Goal: Task Accomplishment & Management: Manage account settings

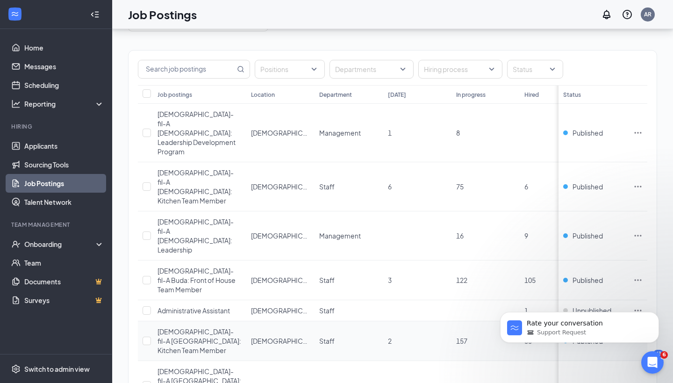
scroll to position [53, 0]
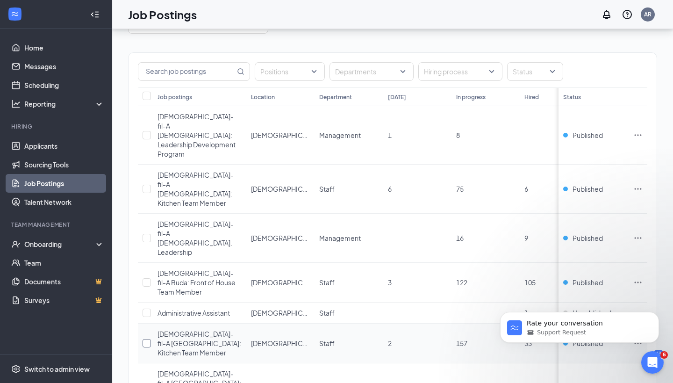
click at [146, 339] on input "checkbox" at bounding box center [147, 343] width 8 height 8
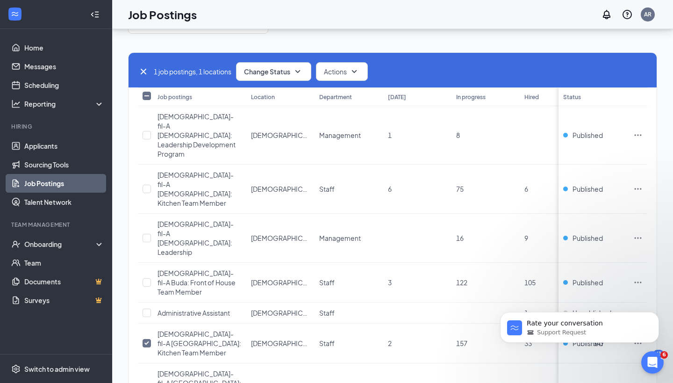
click at [633, 273] on div "Rate your conversation Support Request" at bounding box center [579, 284] width 172 height 117
click at [663, 261] on div "Rate your conversation Support Request" at bounding box center [579, 284] width 172 height 117
click at [146, 339] on input "checkbox" at bounding box center [147, 343] width 8 height 8
checkbox input "false"
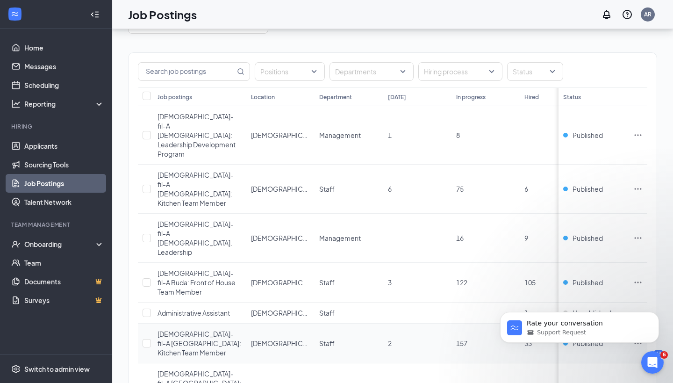
click at [636, 338] on icon "Ellipses" at bounding box center [637, 342] width 9 height 9
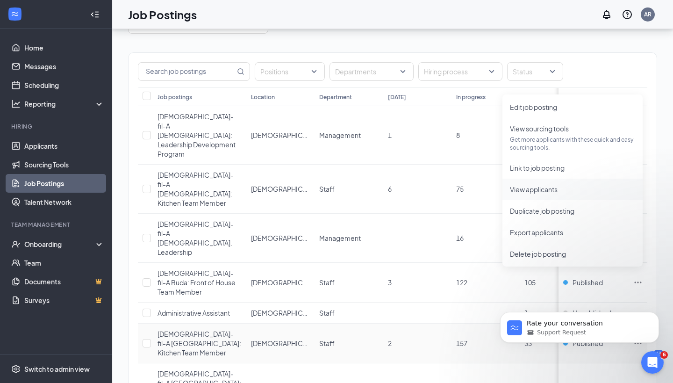
click at [550, 185] on span "View applicants" at bounding box center [534, 189] width 48 height 8
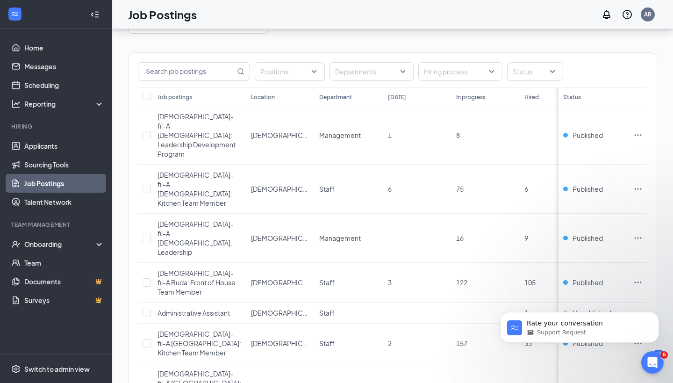
click at [87, 188] on link "Job Postings" at bounding box center [64, 183] width 80 height 19
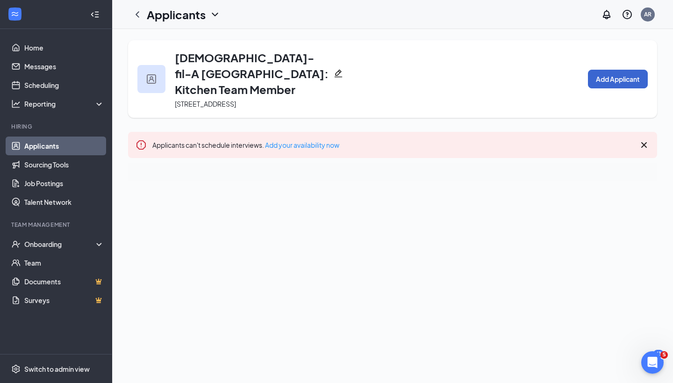
click at [604, 71] on button "Add Applicant" at bounding box center [618, 79] width 60 height 19
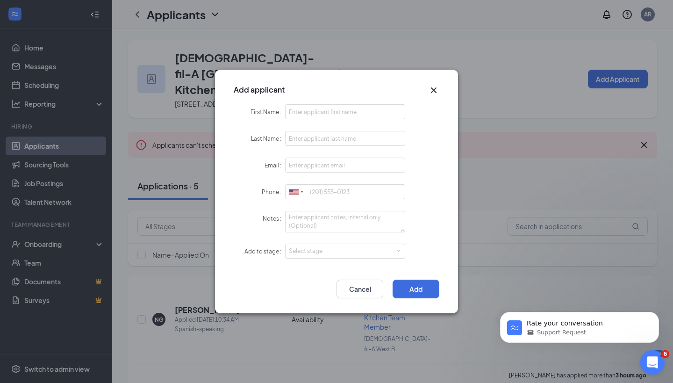
click at [647, 360] on icon "Open Intercom Messenger" at bounding box center [650, 360] width 15 height 15
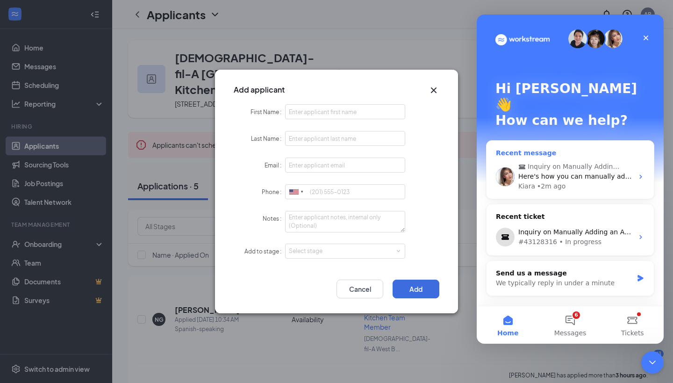
click at [580, 162] on span "Inquiry on Manually Adding an Applicant" at bounding box center [575, 167] width 95 height 10
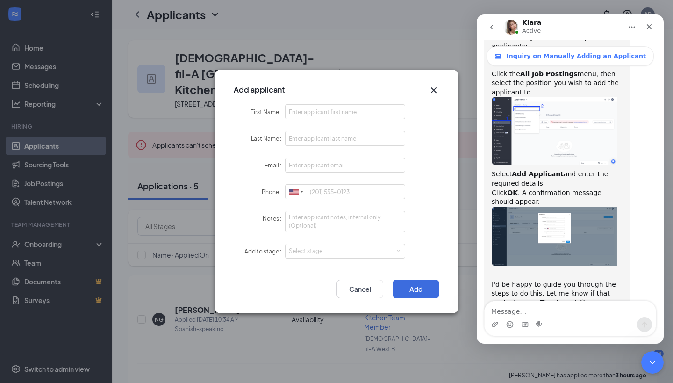
scroll to position [363, 0]
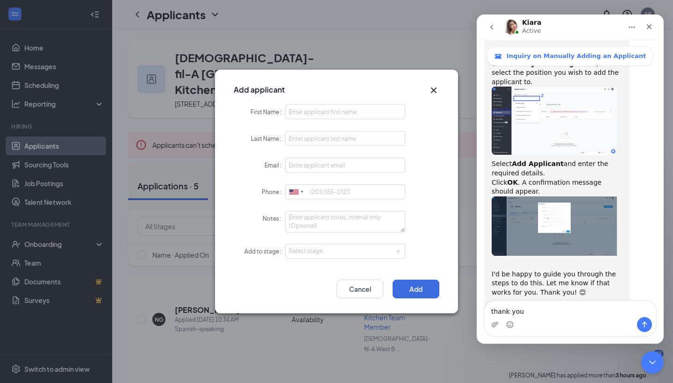
type textarea "thank you!"
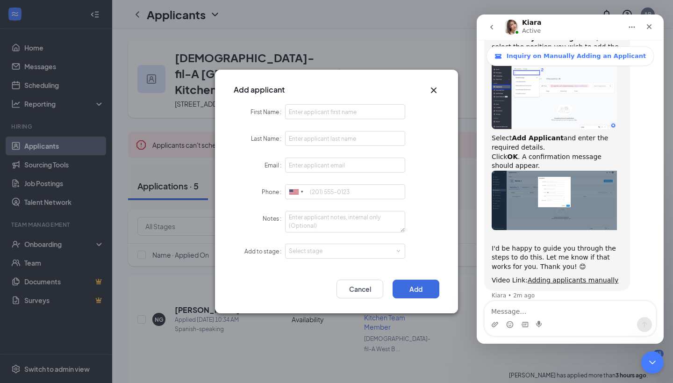
scroll to position [390, 0]
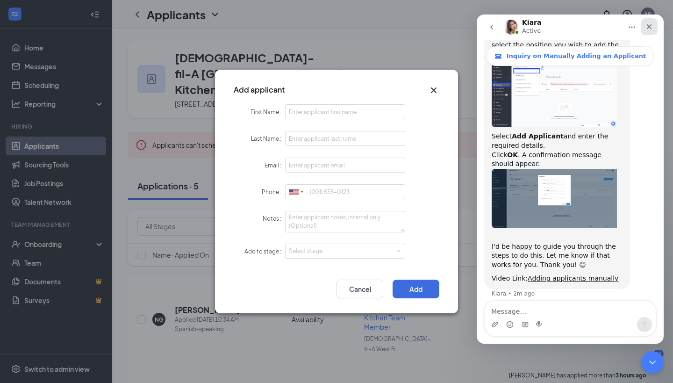
click at [649, 25] on icon "Close" at bounding box center [648, 26] width 7 height 7
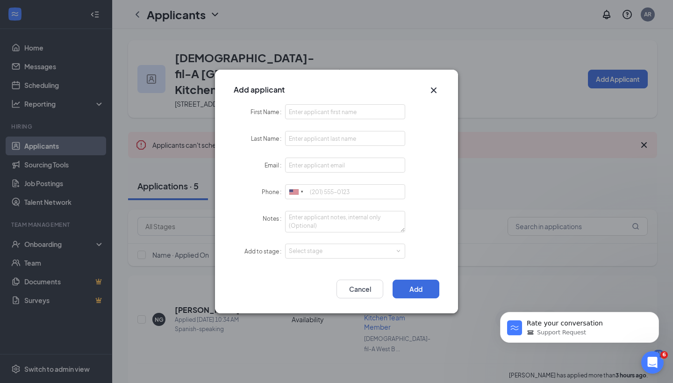
scroll to position [0, 0]
click at [321, 111] on input "First Name" at bounding box center [345, 111] width 120 height 15
paste input "[PERSON_NAME]"
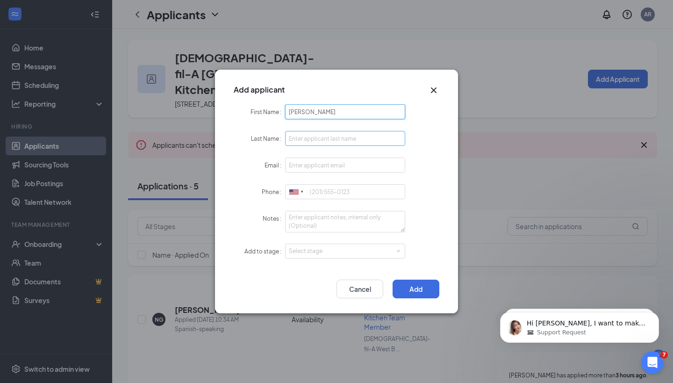
type input "[PERSON_NAME]"
paste input "[EMAIL_ADDRESS][DOMAIN_NAME]"
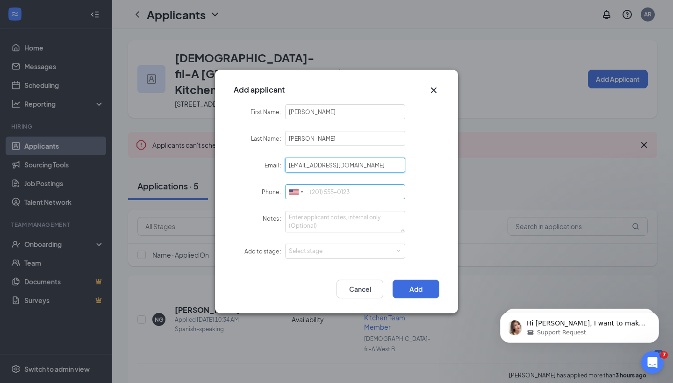
type input "[EMAIL_ADDRESS][DOMAIN_NAME]"
click at [350, 189] on input "Phone" at bounding box center [345, 191] width 120 height 15
paste input "7372813689"
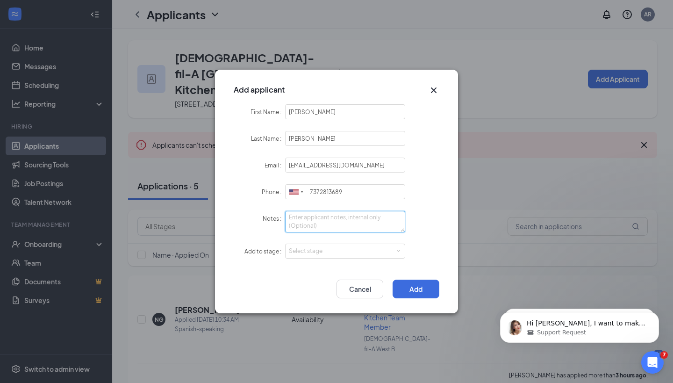
click at [321, 228] on textarea "Notes" at bounding box center [345, 221] width 120 height 21
click at [319, 250] on div "Select stage" at bounding box center [343, 250] width 108 height 9
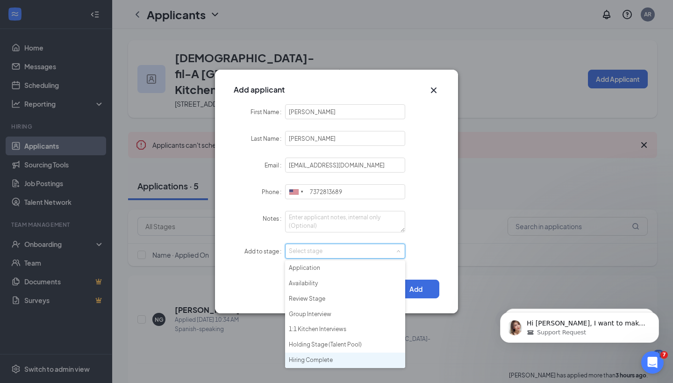
click at [320, 356] on li "Hiring Complete" at bounding box center [345, 359] width 120 height 15
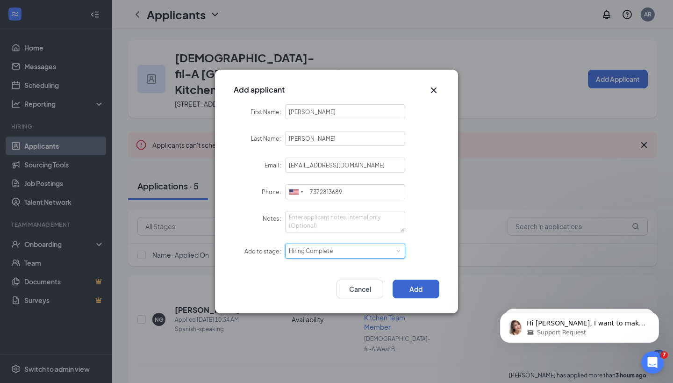
click at [415, 287] on button "Add" at bounding box center [415, 288] width 47 height 19
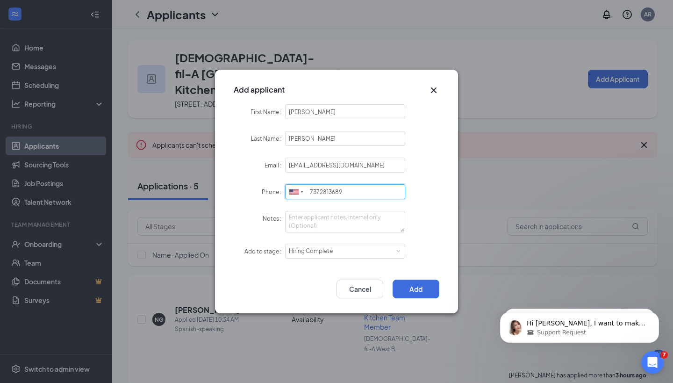
click at [348, 187] on input "7372813689" at bounding box center [345, 191] width 120 height 15
click at [350, 194] on input "7372813689" at bounding box center [345, 191] width 120 height 15
type input "[PHONE_NUMBER]"
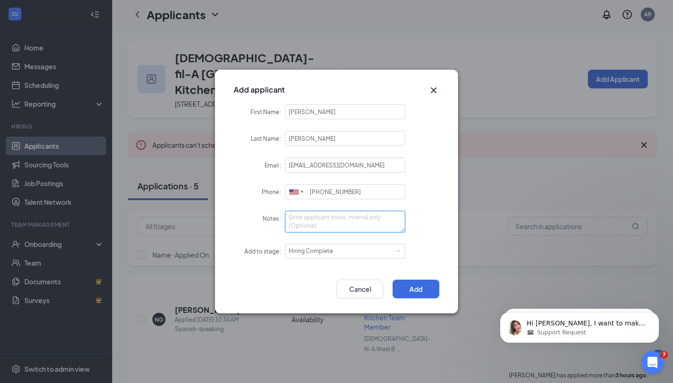
click at [324, 220] on textarea "Notes" at bounding box center [345, 221] width 120 height 21
click at [405, 283] on button "Add" at bounding box center [415, 288] width 47 height 19
click at [374, 188] on input "[PHONE_NUMBER]" at bounding box center [345, 191] width 120 height 15
click at [358, 288] on button "Cancel" at bounding box center [359, 288] width 47 height 19
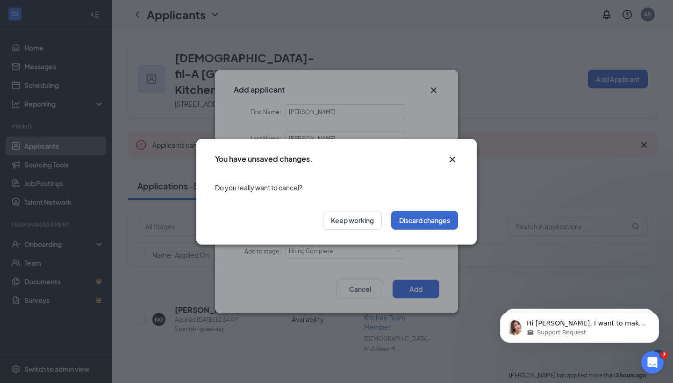
click at [418, 221] on button "Discard changes" at bounding box center [424, 220] width 67 height 19
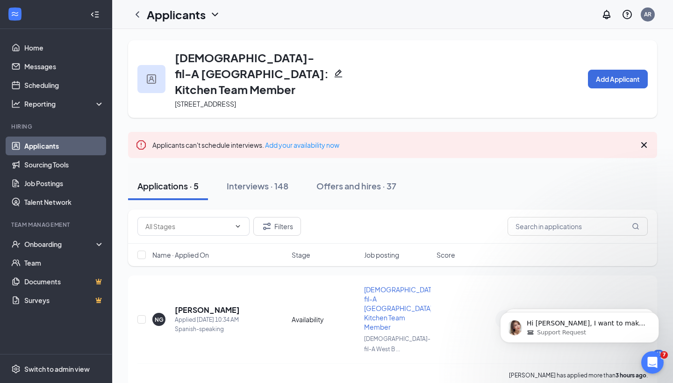
click at [60, 149] on link "Applicants" at bounding box center [64, 145] width 80 height 19
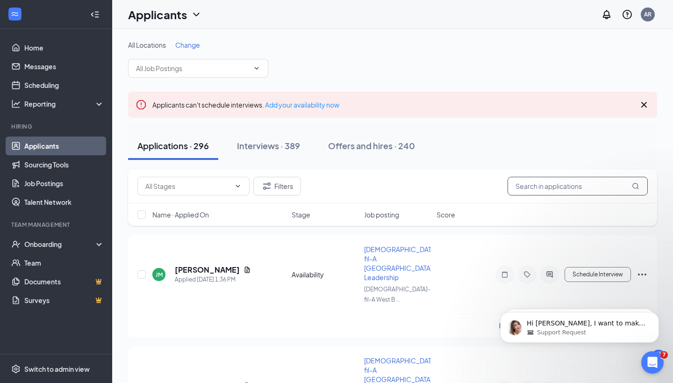
click at [526, 187] on input "text" at bounding box center [577, 186] width 140 height 19
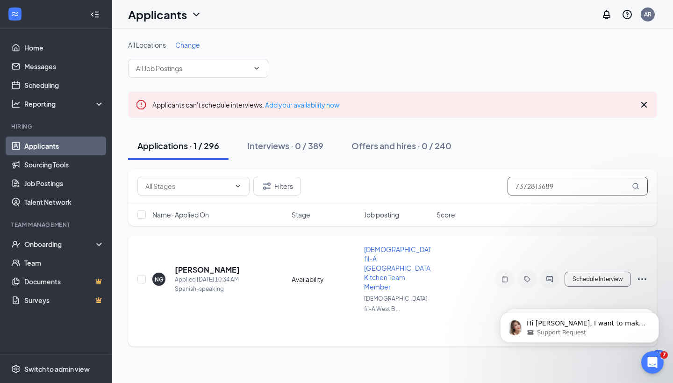
type input "7372813689"
click at [232, 264] on h5 "[PERSON_NAME]" at bounding box center [207, 269] width 65 height 10
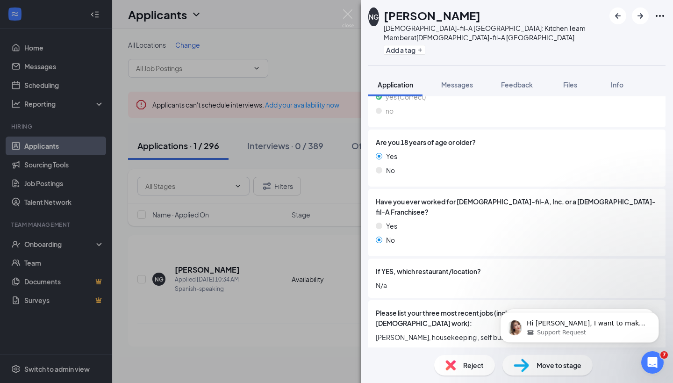
scroll to position [243, 0]
click at [536, 367] on span "Move to stage" at bounding box center [558, 365] width 45 height 10
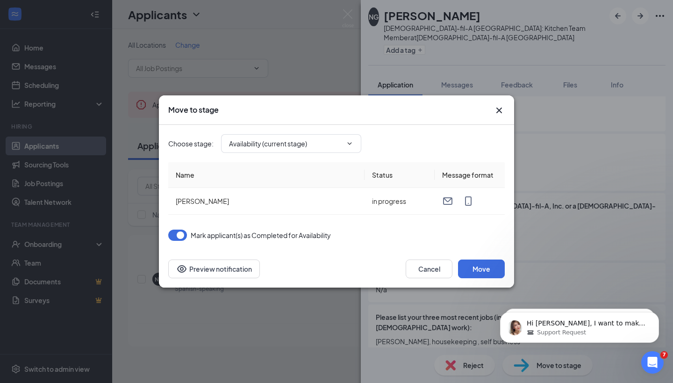
type input "Review Stage (next stage)"
click at [307, 142] on input "Review Stage (next stage)" at bounding box center [285, 143] width 113 height 10
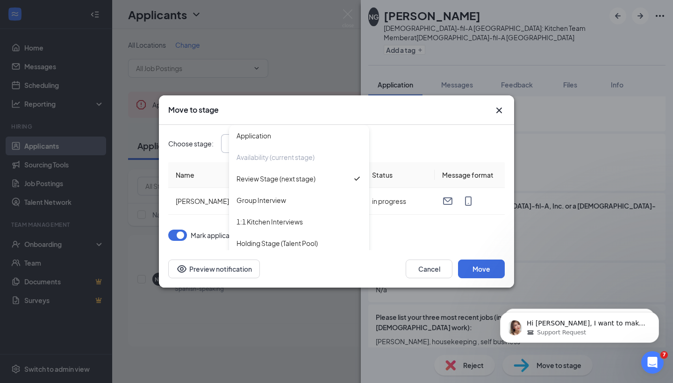
scroll to position [0, 0]
click at [414, 139] on div "Choose stage : Review Stage (next stage) Application Availability (current stag…" at bounding box center [336, 143] width 336 height 19
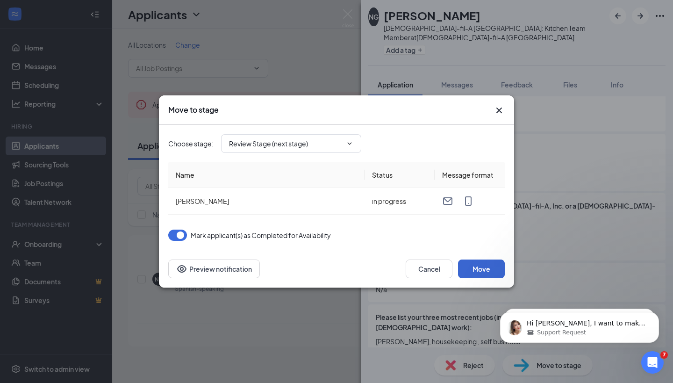
click at [478, 271] on button "Move" at bounding box center [481, 268] width 47 height 19
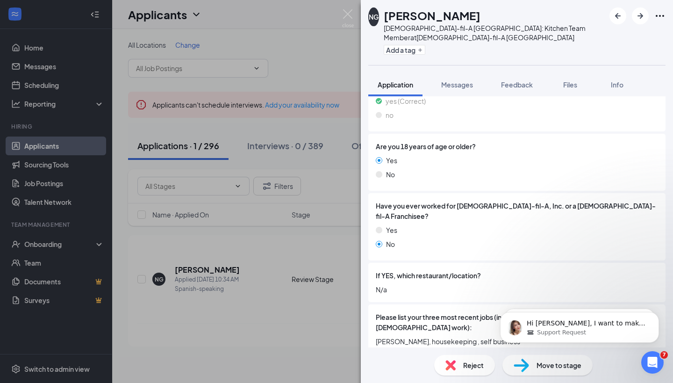
click at [547, 372] on div "Move to stage" at bounding box center [547, 365] width 90 height 21
type input "Review Stage (next stage)"
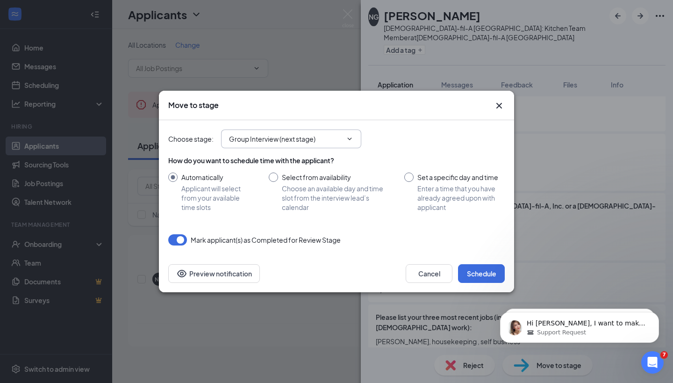
click at [318, 146] on span "Group Interview (next stage)" at bounding box center [291, 138] width 140 height 19
click at [310, 141] on input "Group Interview (next stage)" at bounding box center [285, 139] width 113 height 10
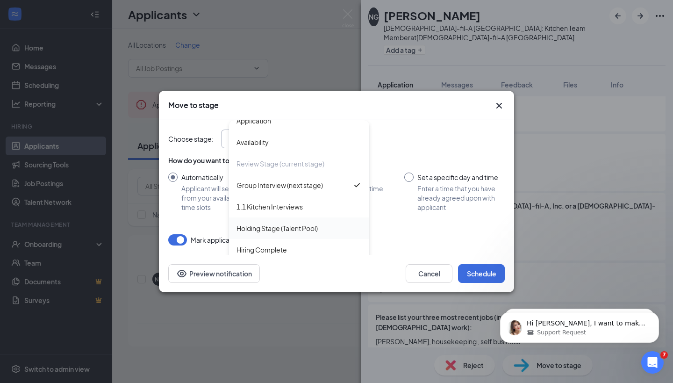
scroll to position [10, 0]
click at [285, 252] on div "Hiring Complete" at bounding box center [261, 249] width 50 height 10
type input "Hiring Complete"
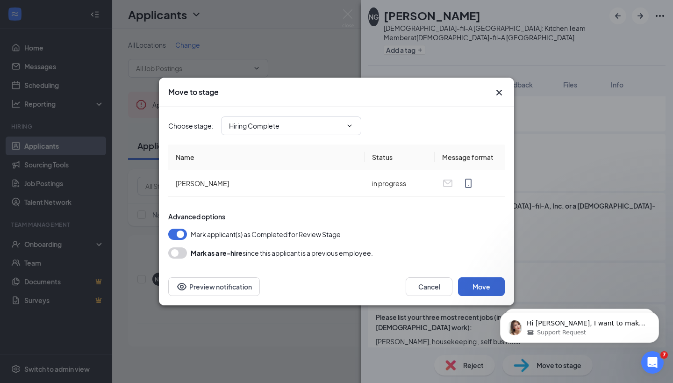
click at [485, 287] on button "Move" at bounding box center [481, 286] width 47 height 19
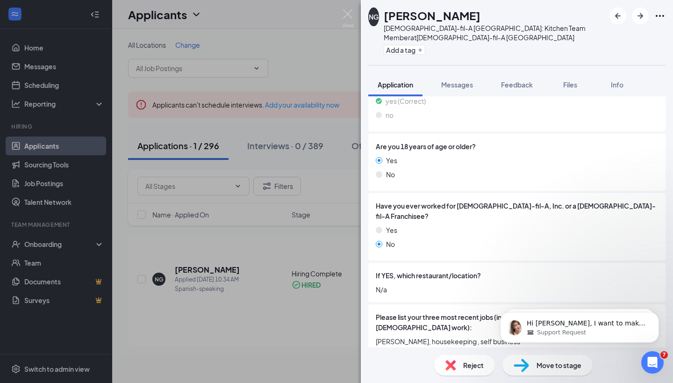
click at [294, 67] on div "NG [PERSON_NAME][DEMOGRAPHIC_DATA]-fil-A [GEOGRAPHIC_DATA]: Kitchen Team Member…" at bounding box center [336, 191] width 673 height 383
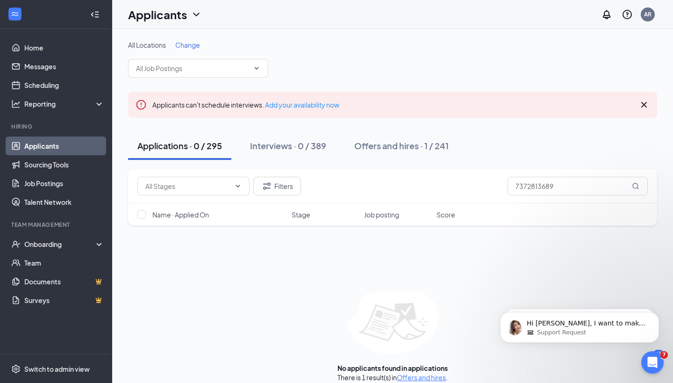
click at [84, 143] on link "Applicants" at bounding box center [64, 145] width 80 height 19
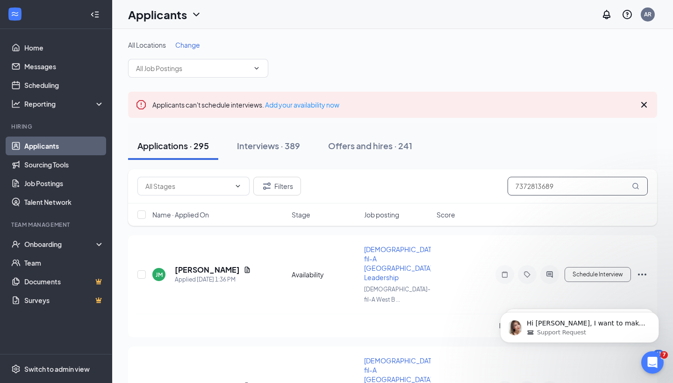
drag, startPoint x: 569, startPoint y: 187, endPoint x: 433, endPoint y: 187, distance: 136.4
click at [433, 187] on div "Filters 7372813689" at bounding box center [392, 186] width 510 height 19
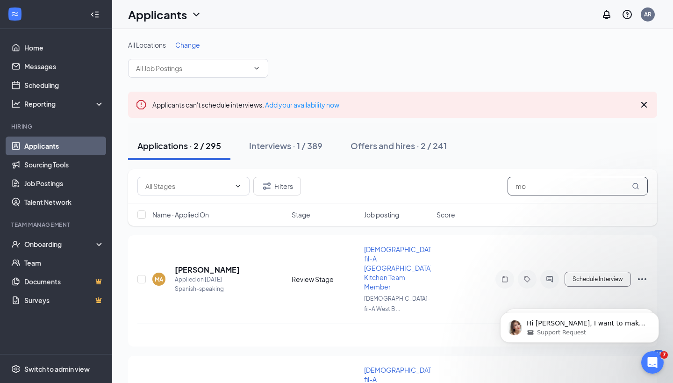
type input "m"
type input "5129154567"
click at [240, 264] on h5 "[PERSON_NAME]" at bounding box center [207, 269] width 65 height 10
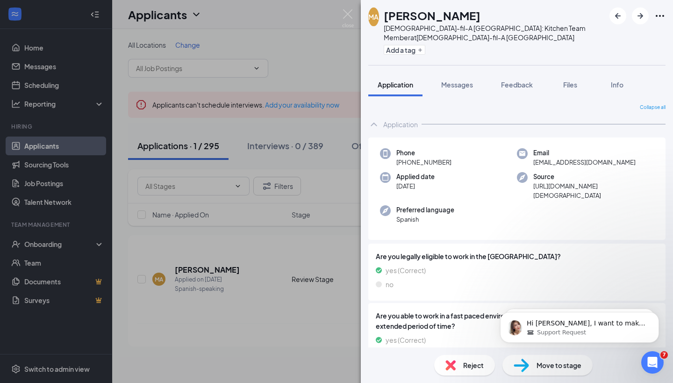
click at [546, 367] on span "Move to stage" at bounding box center [558, 365] width 45 height 10
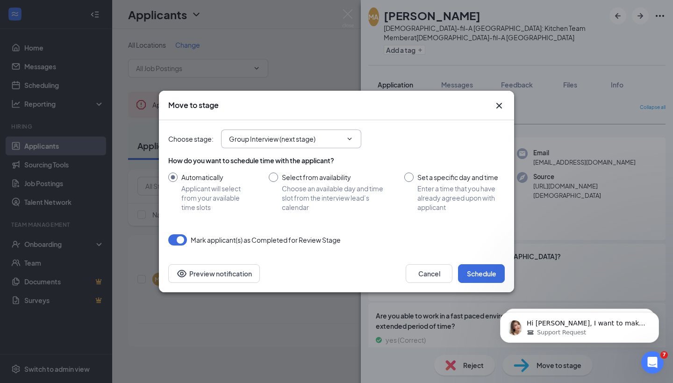
click at [299, 136] on input "Group Interview (next stage)" at bounding box center [285, 139] width 113 height 10
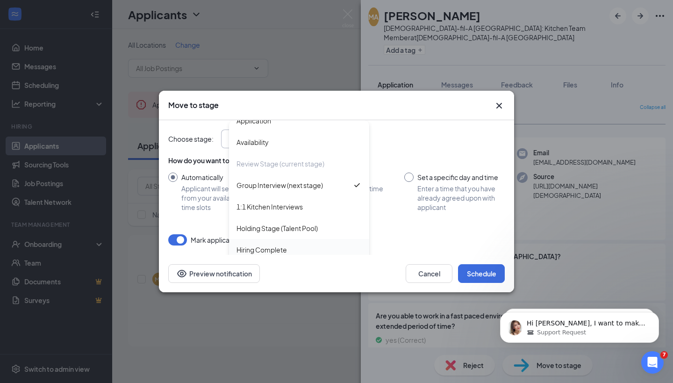
scroll to position [10, 0]
click at [280, 250] on div "Hiring Complete" at bounding box center [261, 249] width 50 height 10
type input "Hiring Complete"
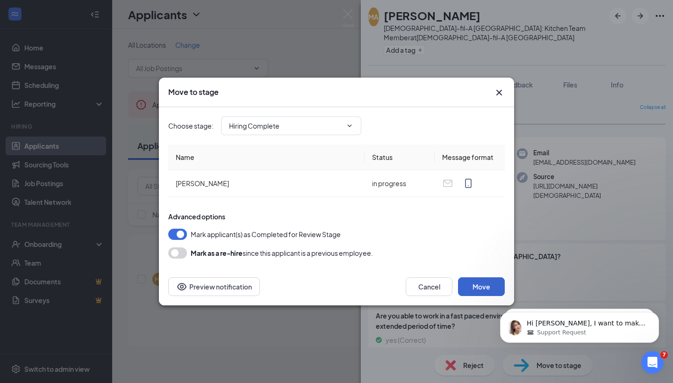
click at [478, 287] on button "Move" at bounding box center [481, 286] width 47 height 19
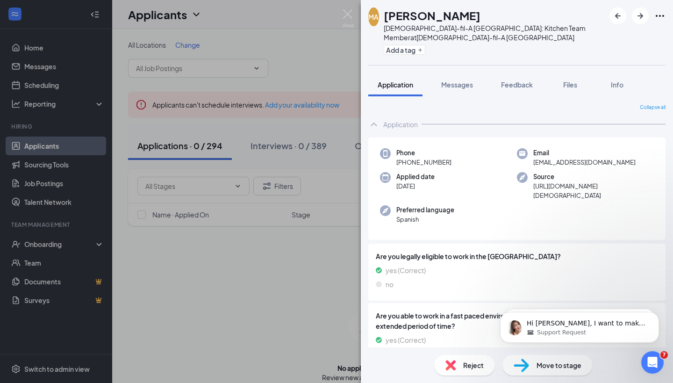
click at [313, 113] on div "MA [PERSON_NAME][DEMOGRAPHIC_DATA]-fil-A [GEOGRAPHIC_DATA]: Kitchen Team Member…" at bounding box center [336, 191] width 673 height 383
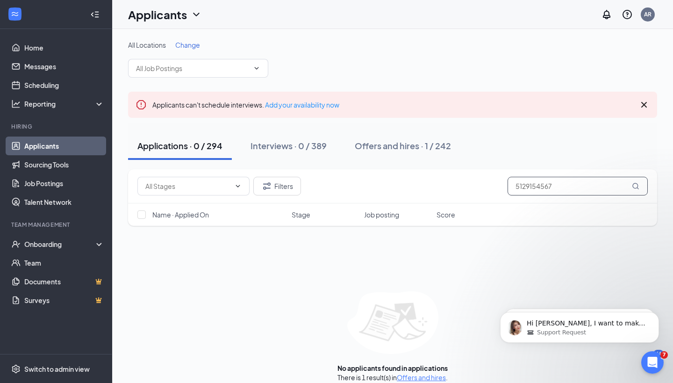
drag, startPoint x: 568, startPoint y: 190, endPoint x: 456, endPoint y: 192, distance: 111.7
click at [456, 192] on div "Filters 5129154567" at bounding box center [392, 186] width 510 height 19
click at [305, 147] on div "Interviews · 0 / 389" at bounding box center [288, 146] width 76 height 12
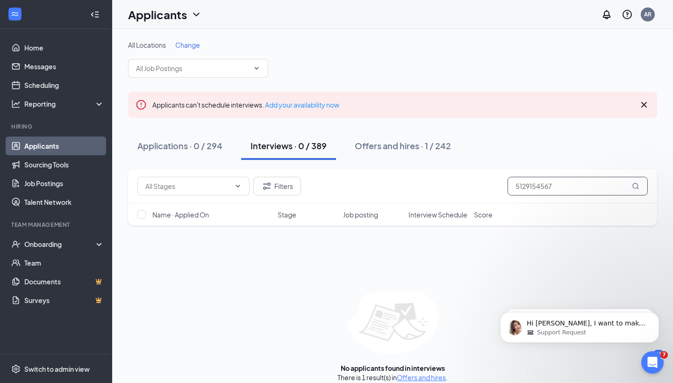
drag, startPoint x: 565, startPoint y: 188, endPoint x: 428, endPoint y: 193, distance: 136.5
click at [428, 193] on div "Filters 5129154567" at bounding box center [392, 186] width 510 height 19
type input "5"
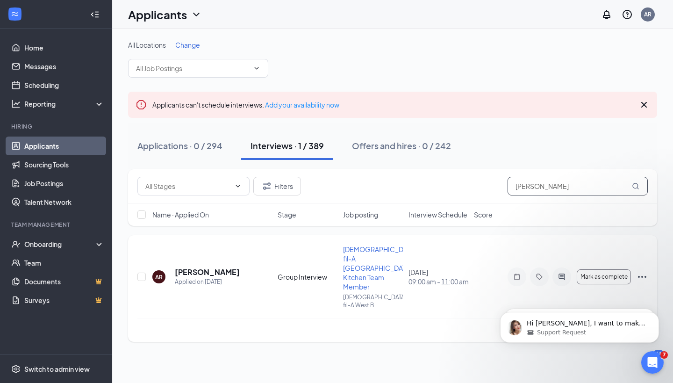
type input "[PERSON_NAME]"
click at [645, 276] on icon "Ellipses" at bounding box center [642, 277] width 8 height 2
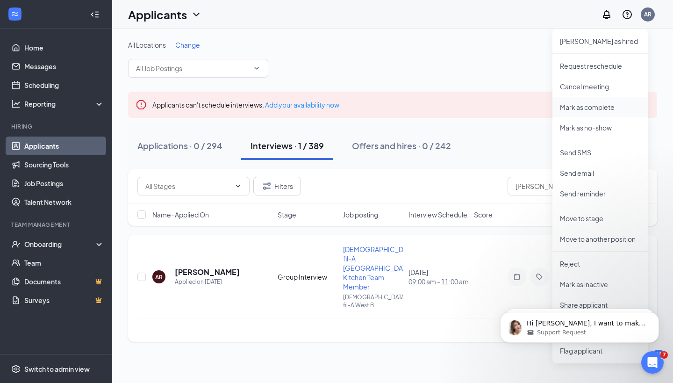
click at [582, 108] on p "Mark as complete" at bounding box center [600, 106] width 80 height 9
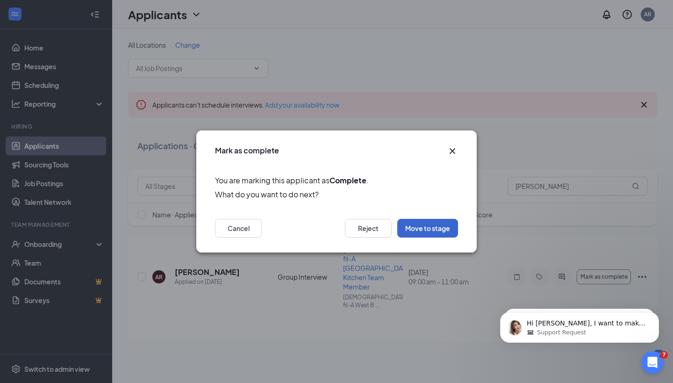
click at [413, 222] on button "Move to stage" at bounding box center [427, 228] width 61 height 19
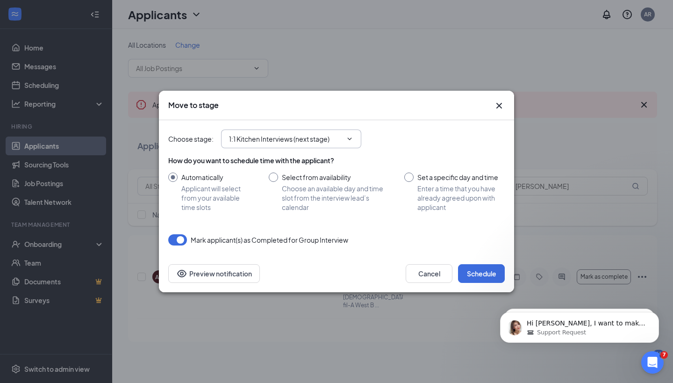
click at [311, 137] on input "1:1 Kitchen Interviews (next stage)" at bounding box center [285, 139] width 113 height 10
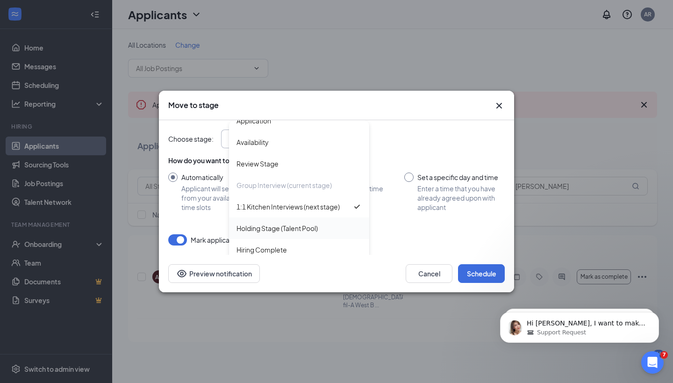
scroll to position [10, 0]
click at [292, 228] on div "Holding Stage (Talent Pool)" at bounding box center [276, 228] width 81 height 10
type input "Holding Stage (Talent Pool)"
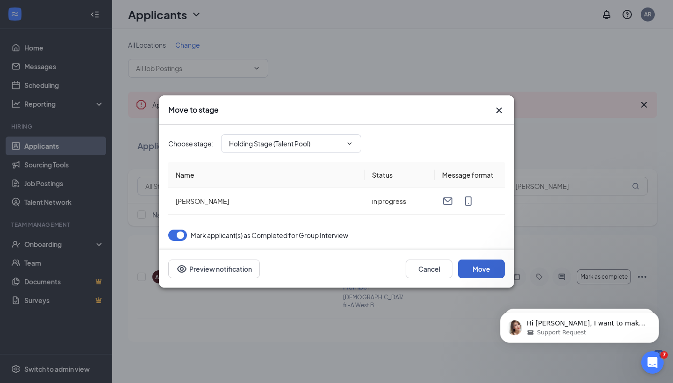
click at [479, 267] on button "Move" at bounding box center [481, 268] width 47 height 19
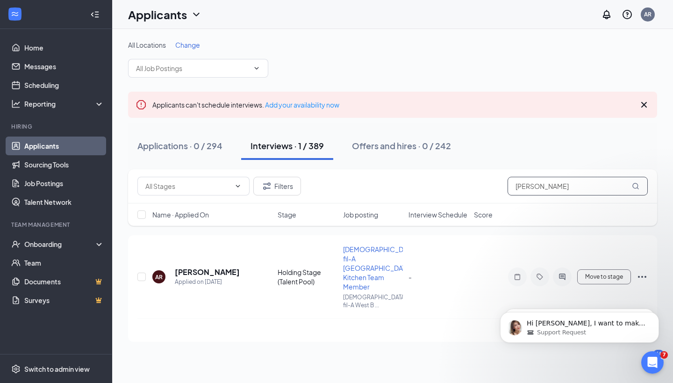
click at [564, 185] on input "[PERSON_NAME]" at bounding box center [577, 186] width 140 height 19
type input "A"
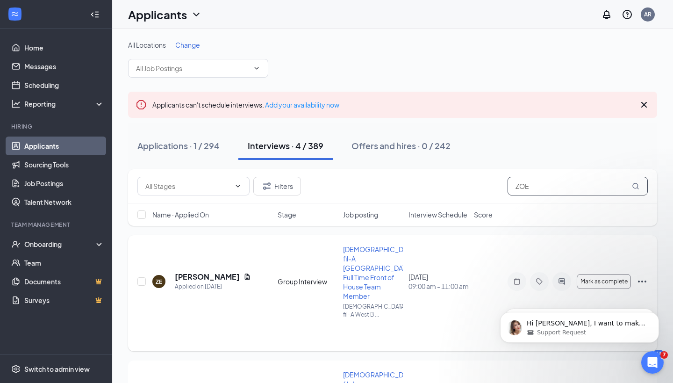
type input "ZOE"
click at [216, 271] on h5 "[PERSON_NAME]" at bounding box center [207, 276] width 65 height 10
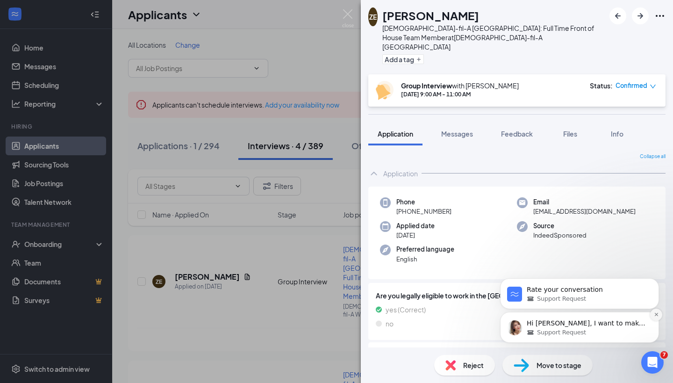
click at [659, 316] on button "Dismiss notification" at bounding box center [656, 314] width 12 height 12
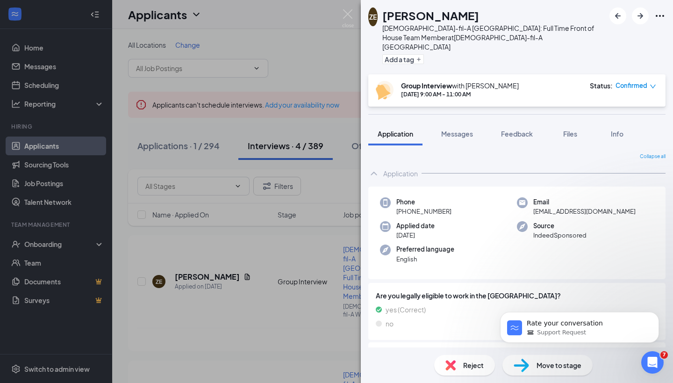
click at [545, 372] on div "Move to stage" at bounding box center [547, 365] width 90 height 21
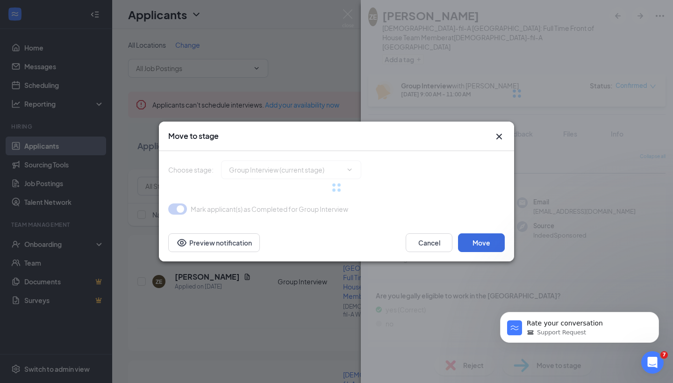
type input "Final Interview (next stage)"
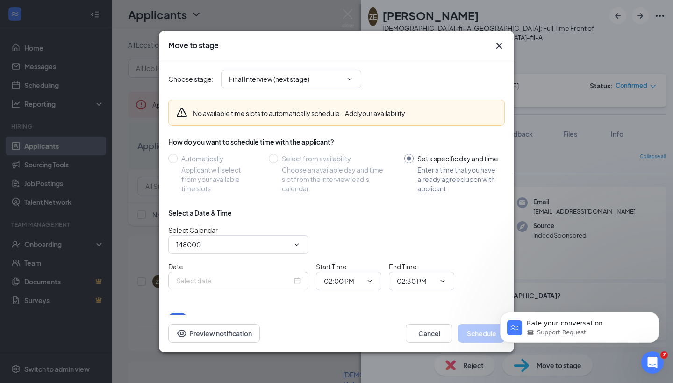
type input "[PERSON_NAME] Calendar"
type input "[DATE]"
click at [311, 77] on input "Final Interview (next stage)" at bounding box center [285, 79] width 113 height 10
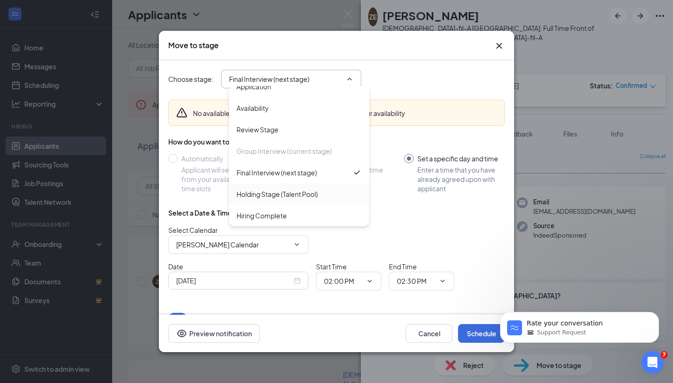
scroll to position [10, 0]
click at [318, 195] on div "Holding Stage (Talent Pool)" at bounding box center [276, 194] width 81 height 10
type input "Holding Stage (Talent Pool)"
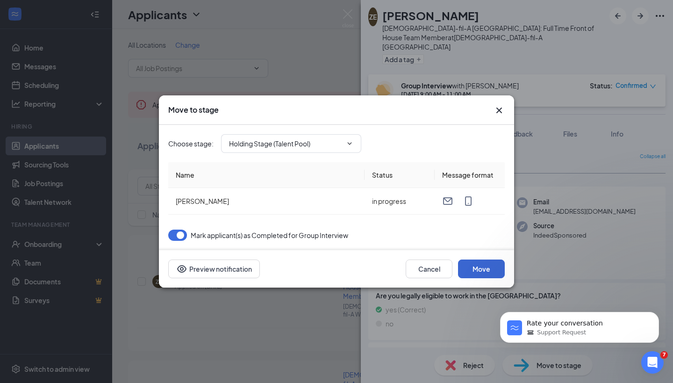
click at [474, 264] on button "Move" at bounding box center [481, 268] width 47 height 19
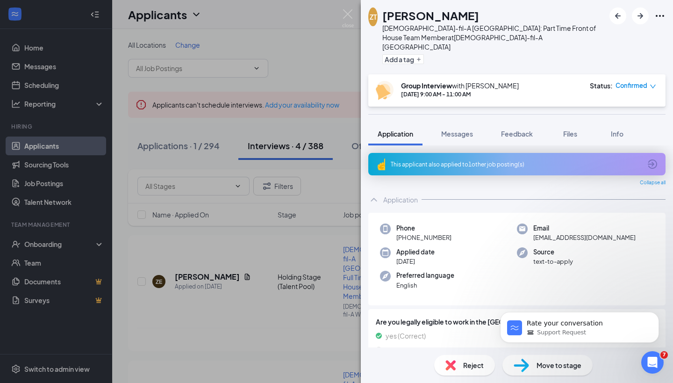
click at [344, 200] on div "ZT [PERSON_NAME][DEMOGRAPHIC_DATA]-fil-A [GEOGRAPHIC_DATA]: Part Time Front of …" at bounding box center [336, 191] width 673 height 383
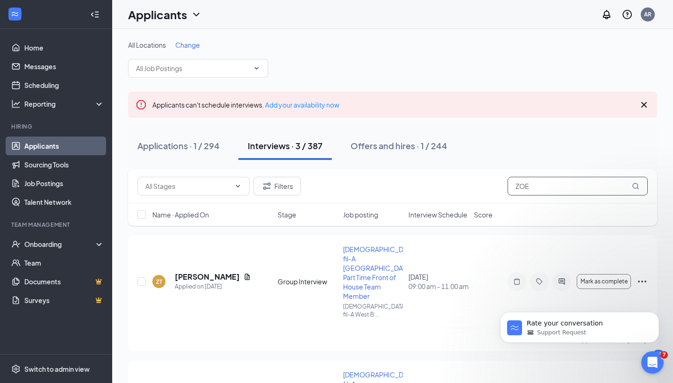
drag, startPoint x: 544, startPoint y: 185, endPoint x: 474, endPoint y: 185, distance: 70.1
click at [474, 185] on div "Filters ZOE" at bounding box center [392, 186] width 510 height 19
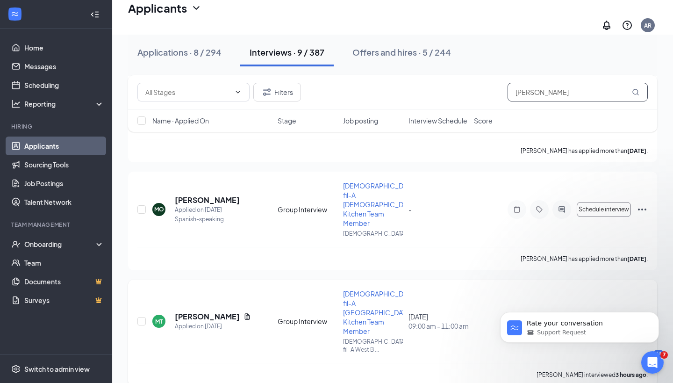
scroll to position [302, 0]
type input "[PERSON_NAME]"
click at [207, 310] on h5 "[PERSON_NAME]" at bounding box center [207, 315] width 65 height 10
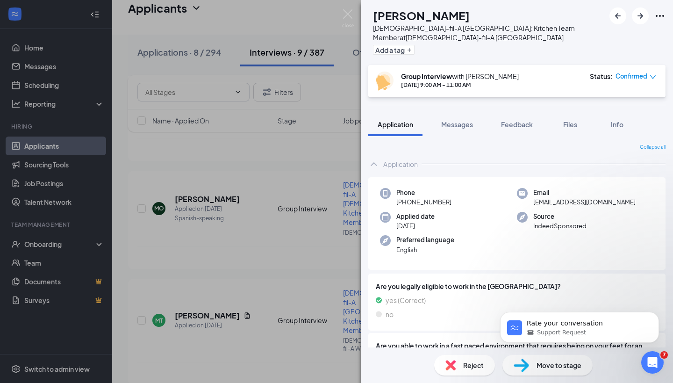
click at [564, 365] on span "Move to stage" at bounding box center [558, 365] width 45 height 10
type input "1:1 Kitchen Interviews (next stage)"
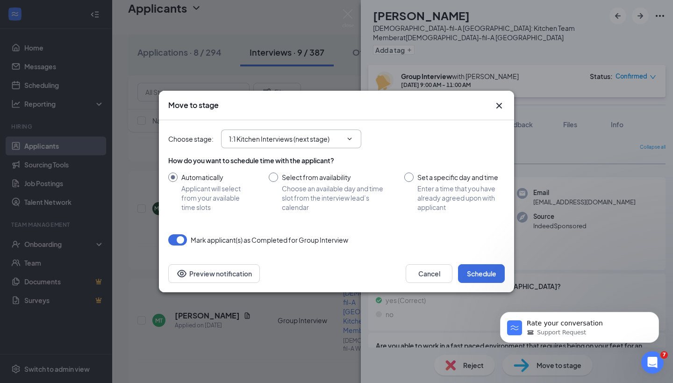
click at [335, 141] on input "1:1 Kitchen Interviews (next stage)" at bounding box center [285, 139] width 113 height 10
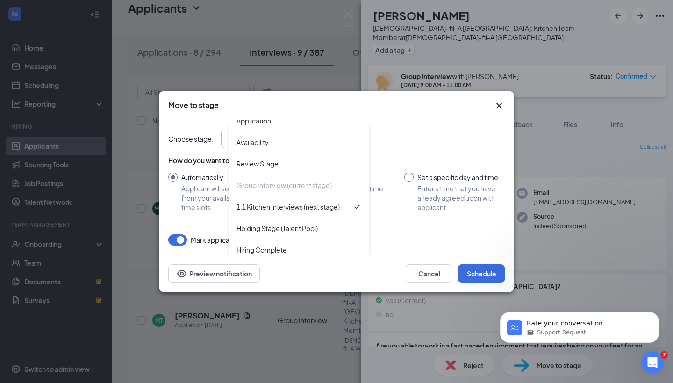
scroll to position [10, 0]
click at [424, 270] on button "Cancel" at bounding box center [429, 273] width 47 height 19
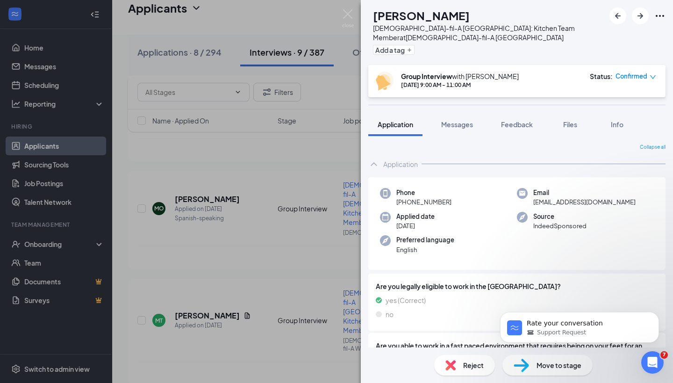
click at [451, 373] on div "Reject" at bounding box center [464, 365] width 61 height 21
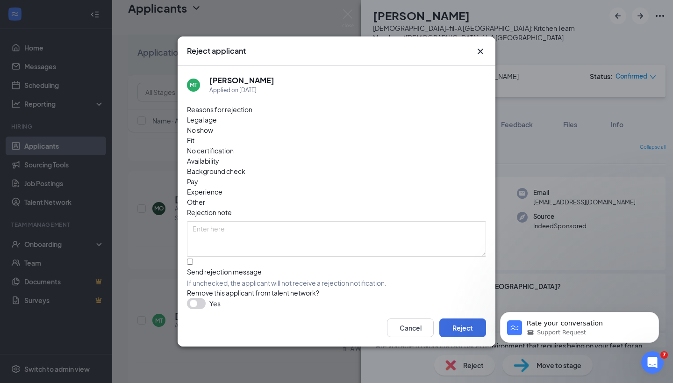
click at [267, 267] on div "Send rejection message" at bounding box center [336, 271] width 299 height 9
click at [193, 258] on input "Send rejection message If unchecked, the applicant will not receive a rejection…" at bounding box center [190, 261] width 6 height 6
checkbox input "true"
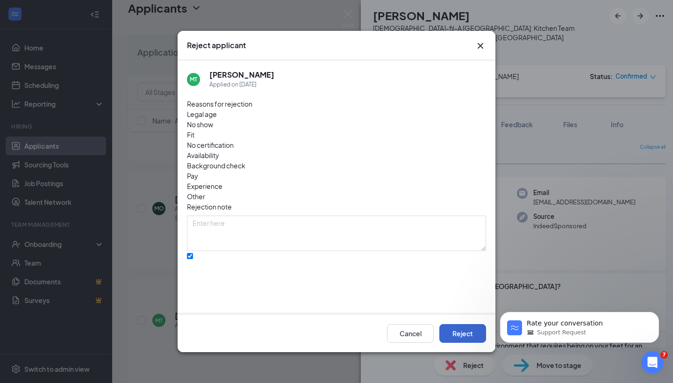
click at [469, 335] on button "Reject" at bounding box center [462, 333] width 47 height 19
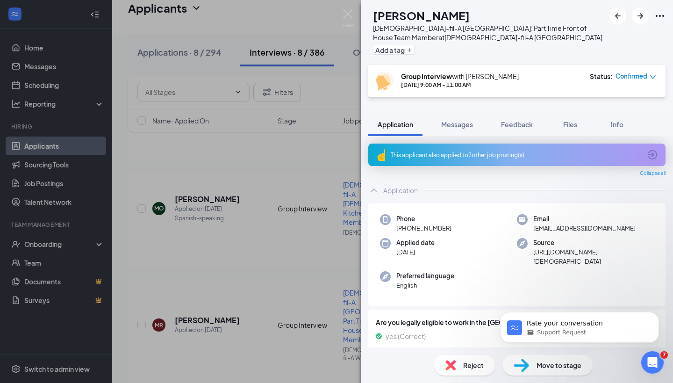
click at [277, 252] on div "[PERSON_NAME][DEMOGRAPHIC_DATA]-fil-A [GEOGRAPHIC_DATA]: Part Time Front of Hou…" at bounding box center [336, 191] width 673 height 383
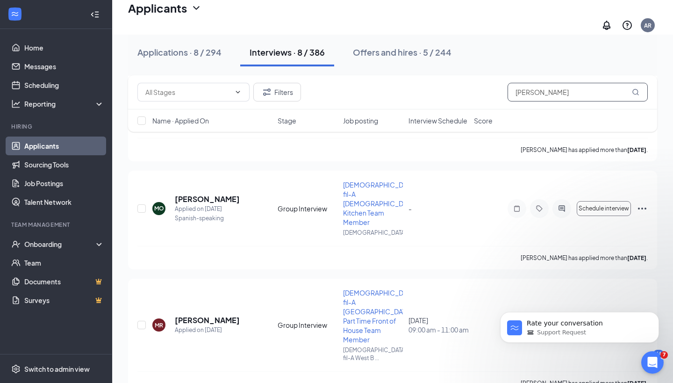
drag, startPoint x: 544, startPoint y: 90, endPoint x: 429, endPoint y: 90, distance: 114.9
click at [429, 90] on div "Filters [PERSON_NAME]" at bounding box center [392, 92] width 510 height 19
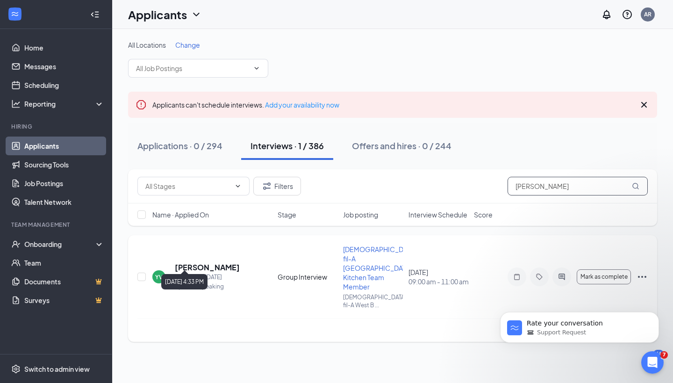
type input "[PERSON_NAME]"
click at [208, 262] on h5 "[PERSON_NAME]" at bounding box center [207, 267] width 65 height 10
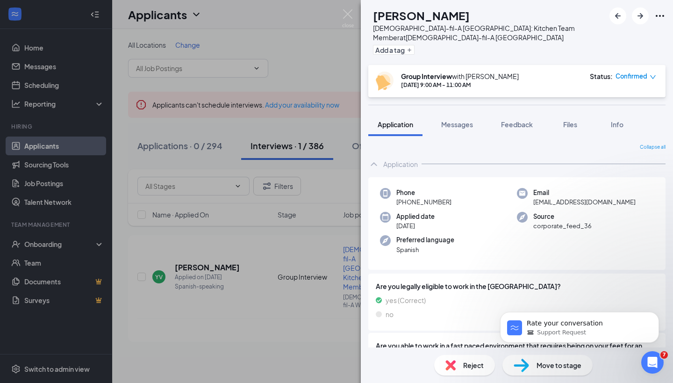
click at [474, 365] on span "Reject" at bounding box center [473, 365] width 21 height 10
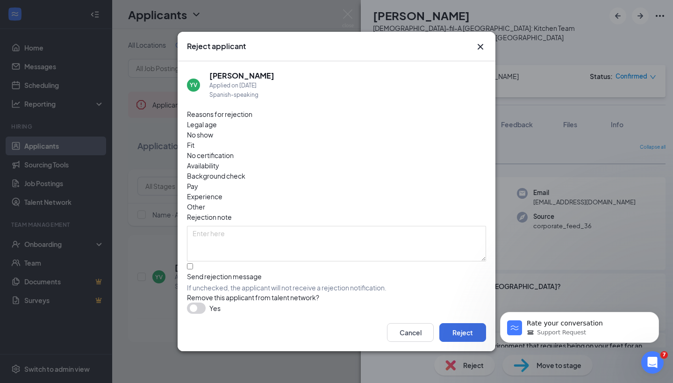
click at [261, 271] on div "Send rejection message" at bounding box center [336, 275] width 299 height 9
click at [193, 263] on input "Send rejection message If unchecked, the applicant will not receive a rejection…" at bounding box center [190, 266] width 6 height 6
checkbox input "true"
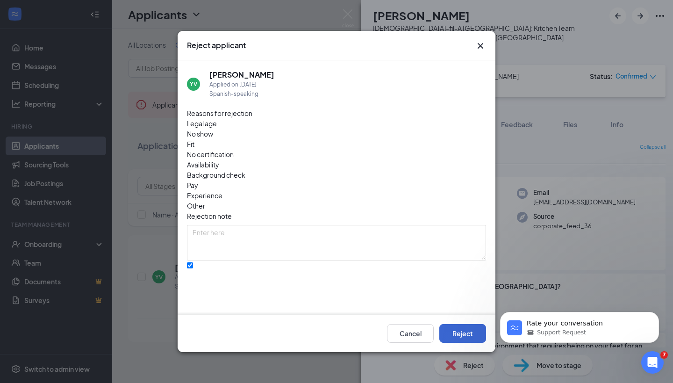
click at [455, 329] on button "Reject" at bounding box center [462, 333] width 47 height 19
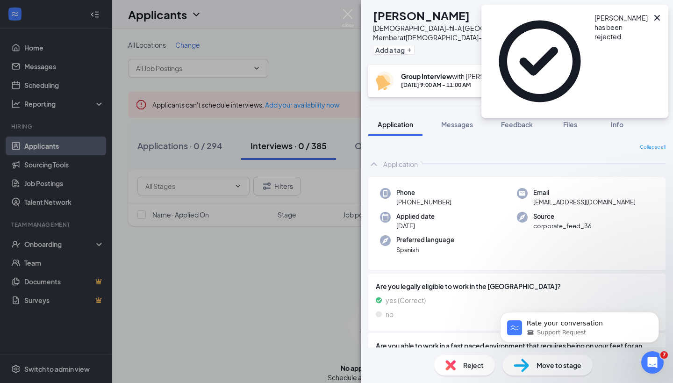
click at [281, 310] on div "YV [PERSON_NAME][DEMOGRAPHIC_DATA]-fil-A [GEOGRAPHIC_DATA]: Kitchen Team Member…" at bounding box center [336, 191] width 673 height 383
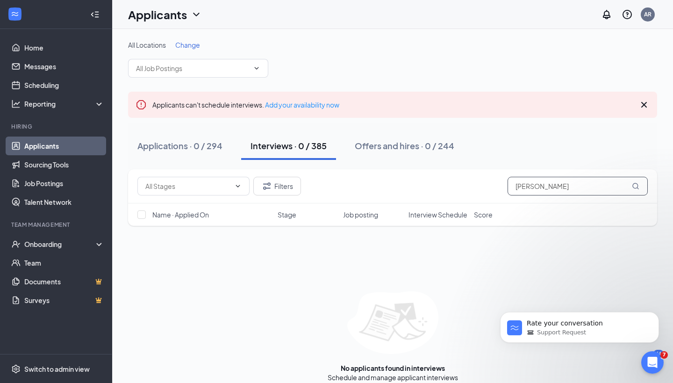
drag, startPoint x: 549, startPoint y: 183, endPoint x: 471, endPoint y: 183, distance: 77.6
click at [471, 183] on div "Filters [PERSON_NAME]" at bounding box center [392, 186] width 510 height 19
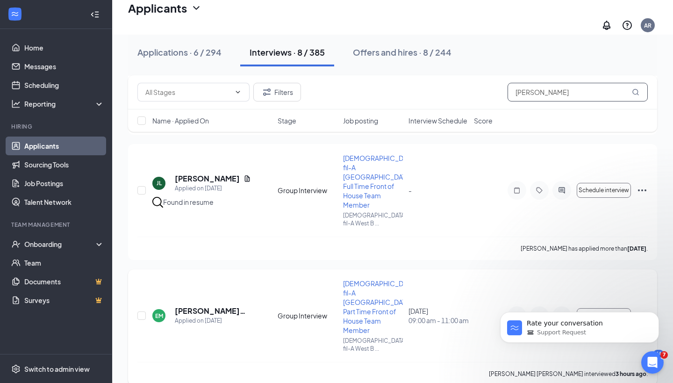
scroll to position [346, 0]
type input "[PERSON_NAME]"
click at [202, 307] on h5 "[PERSON_NAME] [PERSON_NAME]" at bounding box center [214, 312] width 78 height 10
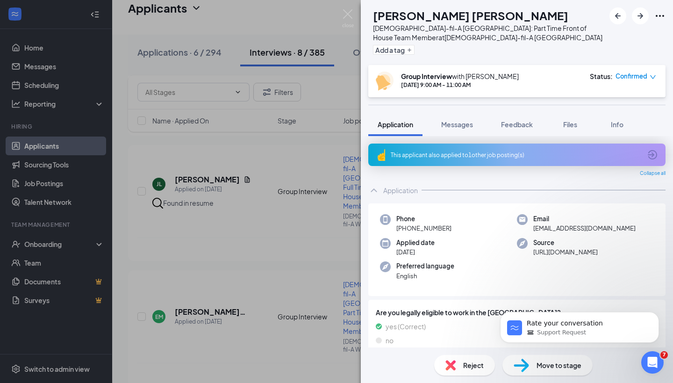
click at [464, 362] on span "Reject" at bounding box center [473, 365] width 21 height 10
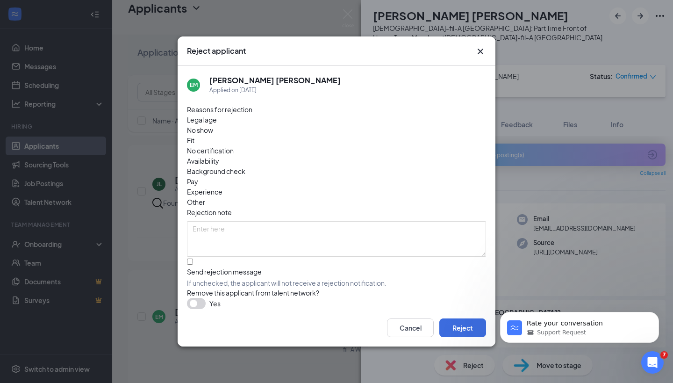
click at [261, 267] on div "Send rejection message" at bounding box center [336, 271] width 299 height 9
click at [193, 258] on input "Send rejection message If unchecked, the applicant will not receive a rejection…" at bounding box center [190, 261] width 6 height 6
checkbox input "true"
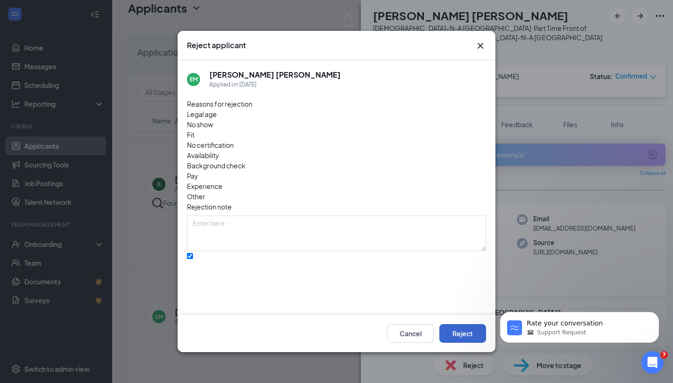
click at [460, 332] on button "Reject" at bounding box center [462, 333] width 47 height 19
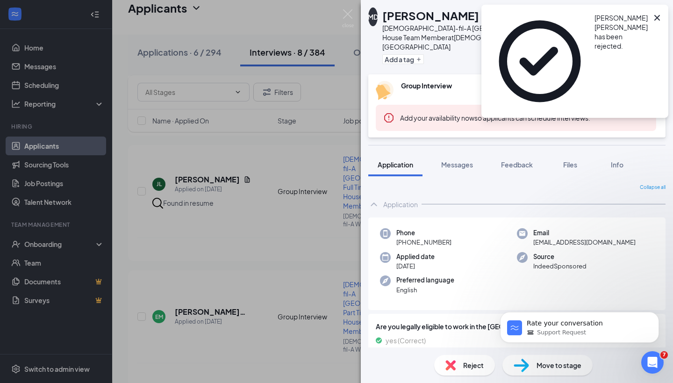
click at [286, 285] on div "MD [PERSON_NAME][DEMOGRAPHIC_DATA]-fil-A [GEOGRAPHIC_DATA]: Full Time Front of …" at bounding box center [336, 191] width 673 height 383
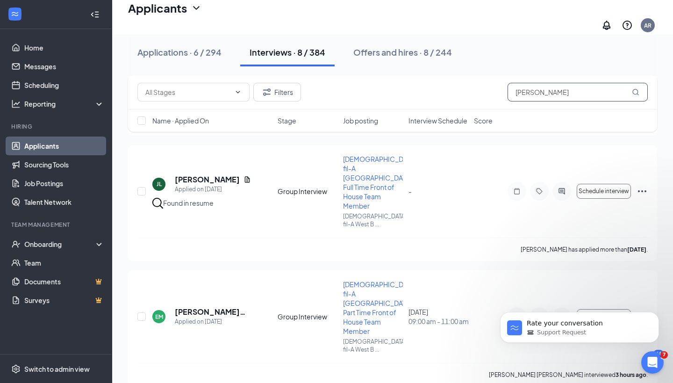
drag, startPoint x: 549, startPoint y: 97, endPoint x: 487, endPoint y: 103, distance: 61.9
click at [487, 103] on div "Filters [PERSON_NAME]" at bounding box center [392, 92] width 529 height 34
type input "E"
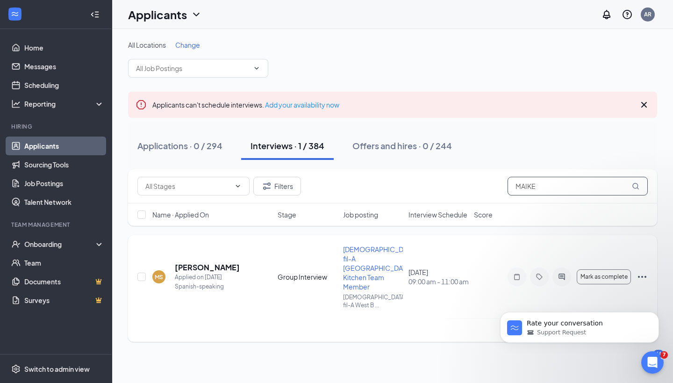
type input "MAIKE"
click at [219, 262] on h5 "[PERSON_NAME]" at bounding box center [207, 267] width 65 height 10
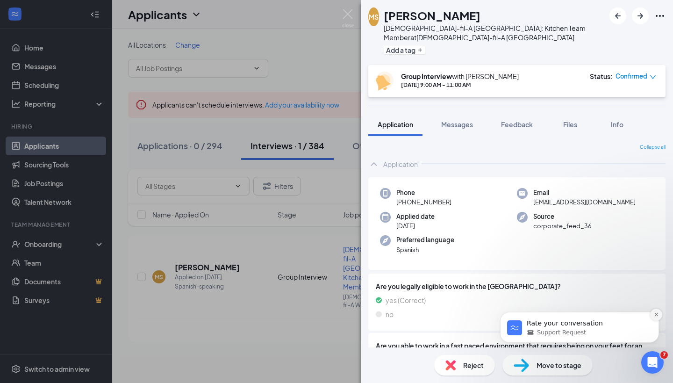
click at [655, 315] on icon "Dismiss notification" at bounding box center [656, 314] width 5 height 5
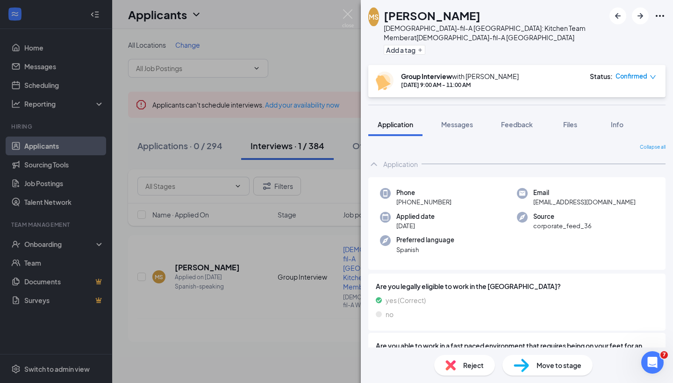
click at [475, 369] on span "Reject" at bounding box center [473, 365] width 21 height 10
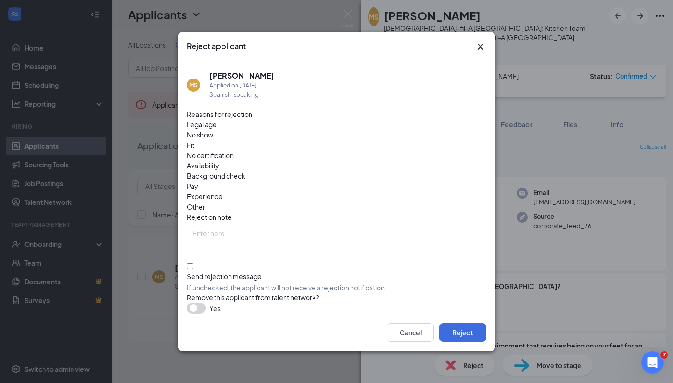
click at [266, 271] on div "Send rejection message" at bounding box center [336, 275] width 299 height 9
click at [193, 263] on input "Send rejection message If unchecked, the applicant will not receive a rejection…" at bounding box center [190, 266] width 6 height 6
checkbox input "true"
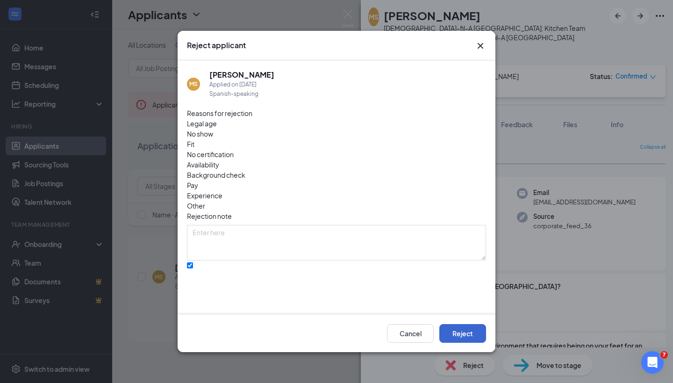
click at [457, 336] on button "Reject" at bounding box center [462, 333] width 47 height 19
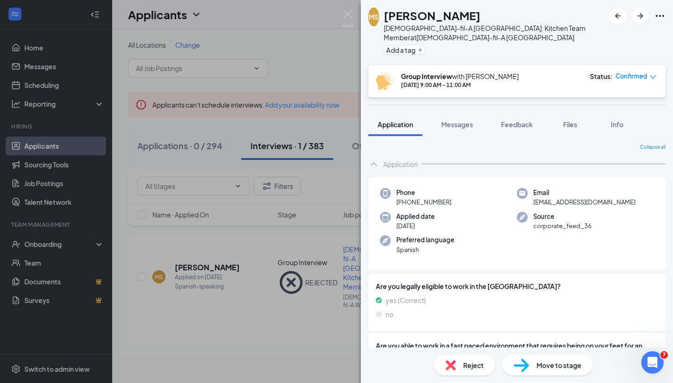
click at [237, 304] on div "[PERSON_NAME][DEMOGRAPHIC_DATA]-fil-A [GEOGRAPHIC_DATA]: Kitchen Team Member at…" at bounding box center [336, 191] width 673 height 383
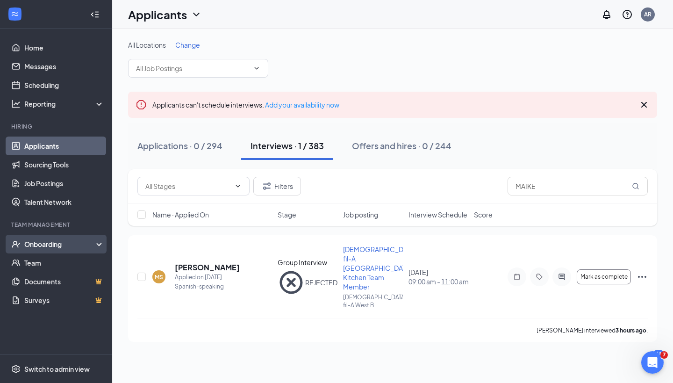
click at [54, 243] on div "Onboarding" at bounding box center [60, 243] width 72 height 9
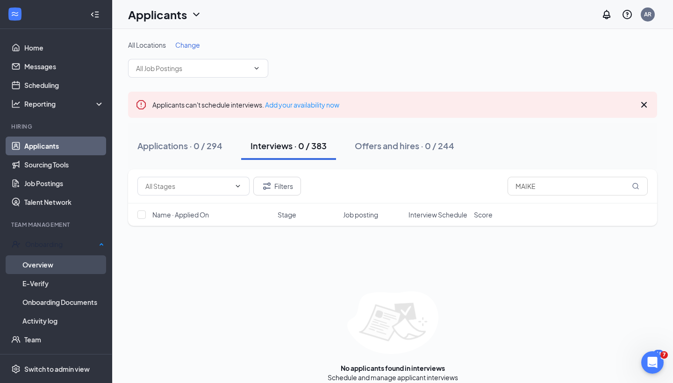
click at [54, 263] on link "Overview" at bounding box center [63, 264] width 82 height 19
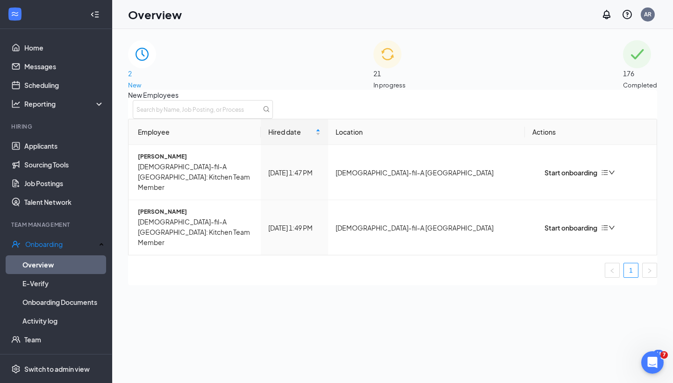
click at [384, 72] on span "21" at bounding box center [389, 73] width 32 height 10
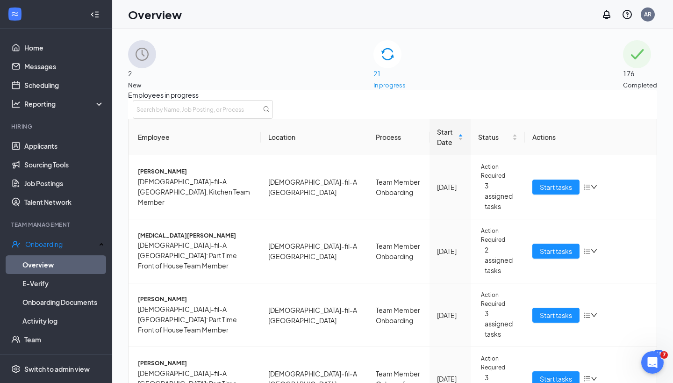
scroll to position [345, 0]
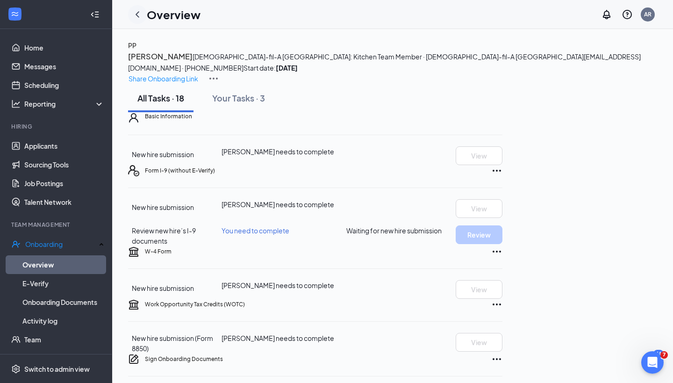
click at [137, 19] on icon "ChevronLeft" at bounding box center [137, 14] width 11 height 11
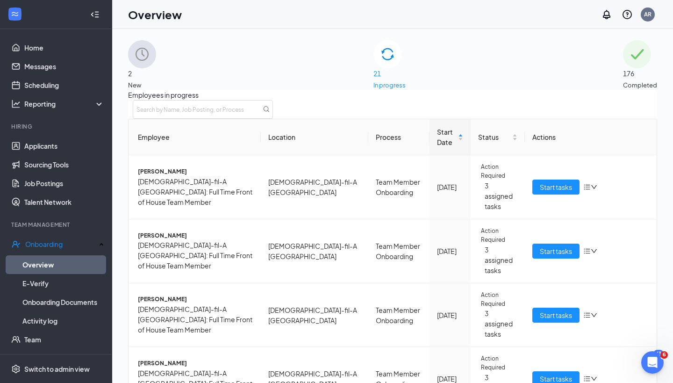
click at [156, 71] on div "2 New" at bounding box center [142, 65] width 28 height 50
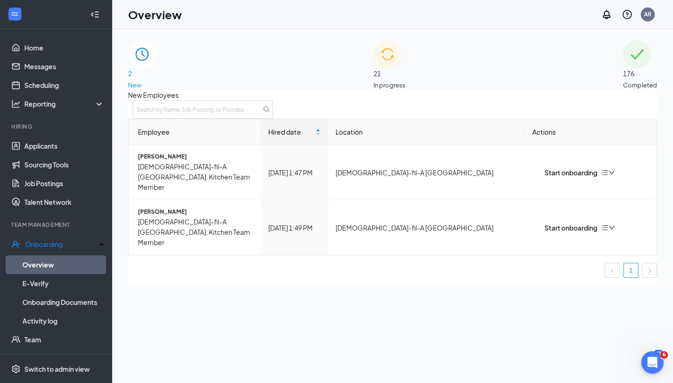
click at [415, 90] on div "2 New 21 In progress 176 Completed New Employees Employee Hired date Location A…" at bounding box center [392, 162] width 529 height 245
click at [406, 80] on span "In progress" at bounding box center [389, 84] width 32 height 9
